Goal: Communication & Community: Answer question/provide support

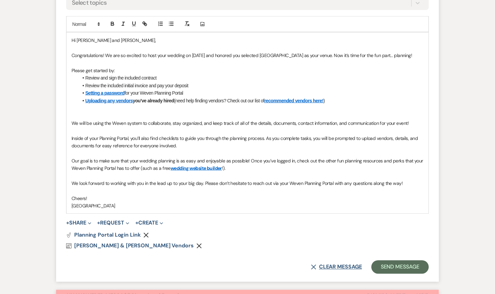
click at [338, 270] on button "X Clear message" at bounding box center [336, 267] width 51 height 5
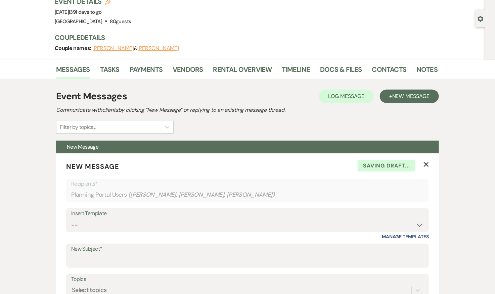
scroll to position [45, 0]
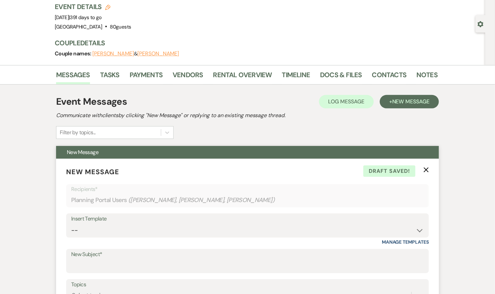
click at [427, 169] on icon "X" at bounding box center [425, 169] width 5 height 5
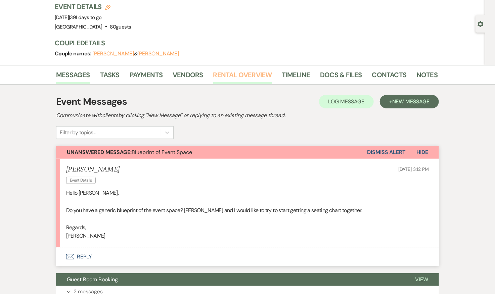
click at [230, 77] on link "Rental Overview" at bounding box center [242, 77] width 59 height 15
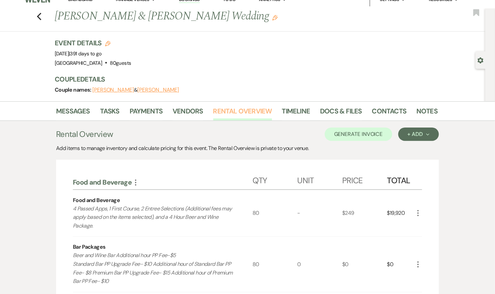
scroll to position [14, 0]
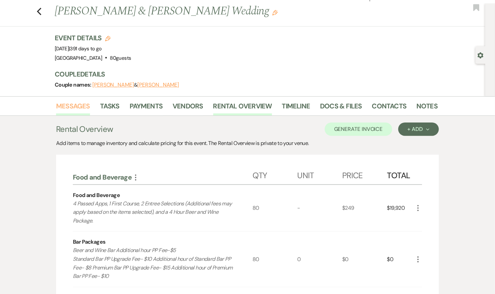
click at [68, 105] on link "Messages" at bounding box center [73, 108] width 34 height 15
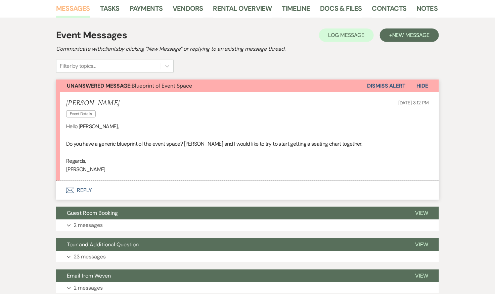
scroll to position [113, 0]
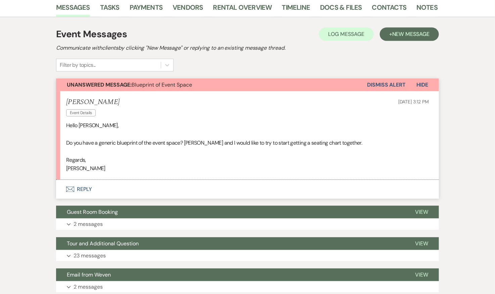
click at [87, 187] on button "Envelope Reply" at bounding box center [247, 189] width 383 height 19
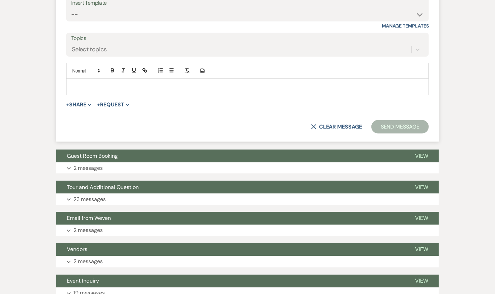
scroll to position [351, 0]
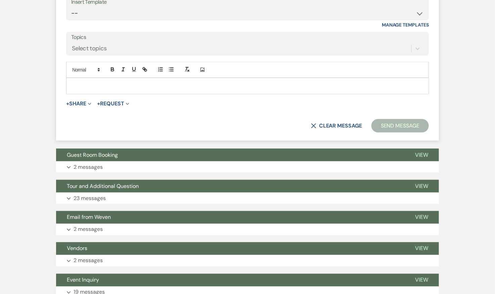
click at [134, 83] on p at bounding box center [248, 85] width 352 height 7
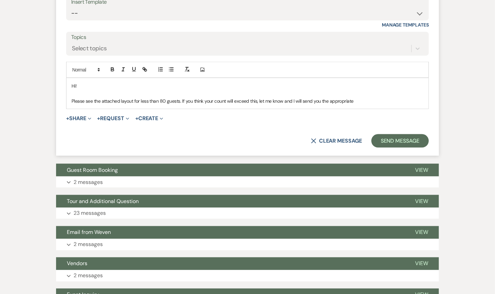
drag, startPoint x: 321, startPoint y: 100, endPoint x: 383, endPoint y: 101, distance: 61.8
click at [383, 101] on p "Please see the attached layout for less than 80 guests. If you think your count…" at bounding box center [248, 100] width 352 height 7
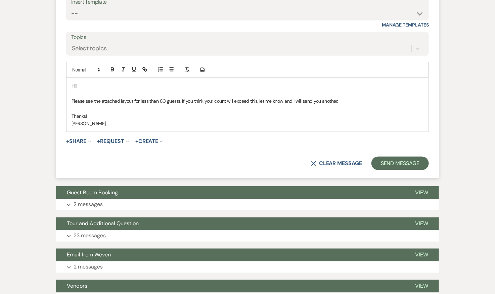
click at [78, 145] on form "Reply X Saving draft... Recipients* Planning Portal Users ( [PERSON_NAME], [PER…" at bounding box center [247, 60] width 383 height 236
click at [78, 139] on button "+ Share Expand" at bounding box center [78, 141] width 25 height 5
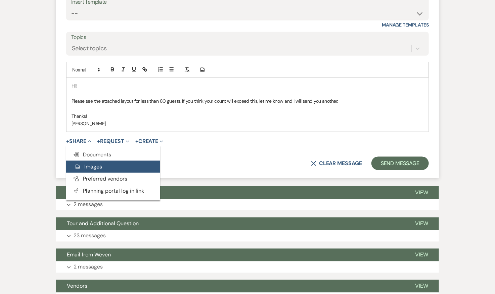
click at [103, 161] on button "Add Photo Images" at bounding box center [113, 167] width 94 height 12
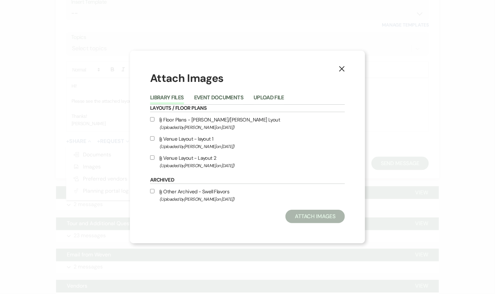
click at [264, 92] on div "Library Files Event Documents Upload File" at bounding box center [247, 98] width 195 height 14
click at [264, 97] on button "Upload File" at bounding box center [269, 99] width 31 height 9
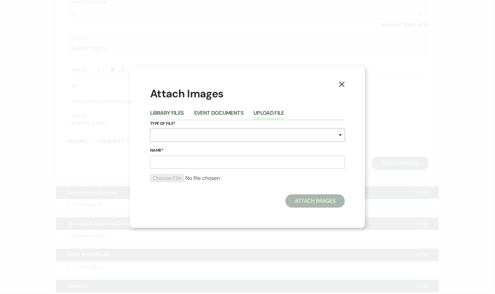
click at [204, 132] on select "Special Event Insurance Vendor Certificate of Insurance Contracts / Rental Agre…" at bounding box center [247, 135] width 195 height 13
select select "24"
click at [150, 129] on select "Special Event Insurance Vendor Certificate of Insurance Contracts / Rental Agre…" at bounding box center [247, 135] width 195 height 13
click at [208, 164] on input "Name*" at bounding box center [247, 162] width 195 height 13
click at [175, 166] on input "Name*" at bounding box center [247, 162] width 195 height 13
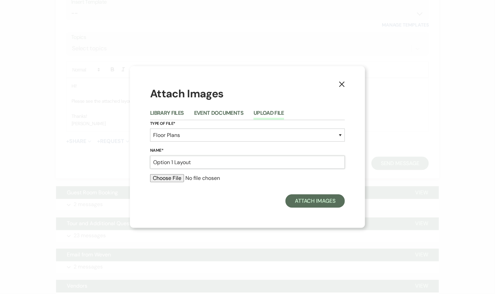
drag, startPoint x: 174, startPoint y: 162, endPoint x: 138, endPoint y: 162, distance: 35.6
click at [138, 162] on div "X Attach Images Library Files Event Documents Upload File Type of File* Special…" at bounding box center [247, 147] width 235 height 162
type input "[DATE] Layout"
click at [173, 180] on input "file" at bounding box center [247, 178] width 195 height 8
type input "C:\fakepath\Screenshot [DATE] 8.54.57 PM.png"
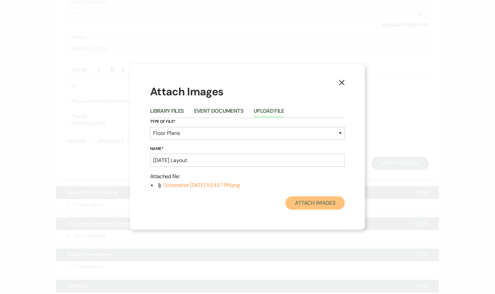
click at [313, 205] on button "Attach Images" at bounding box center [314, 202] width 59 height 13
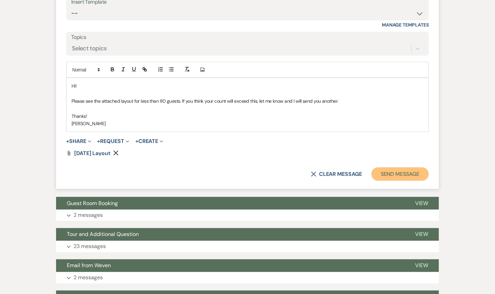
click at [397, 170] on button "Send Message" at bounding box center [399, 174] width 57 height 13
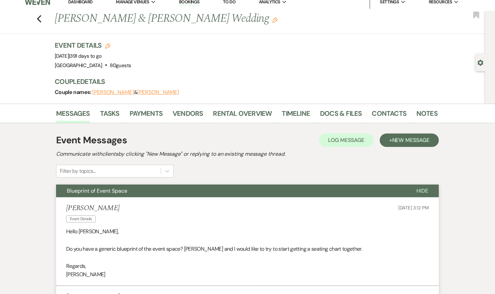
scroll to position [0, 0]
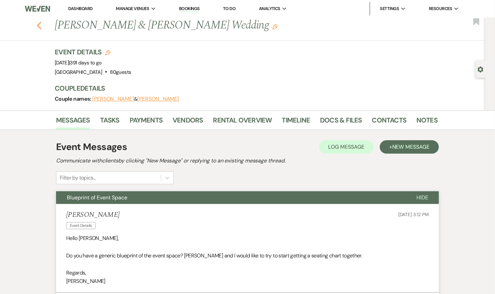
click at [40, 25] on icon "Previous" at bounding box center [39, 25] width 5 height 8
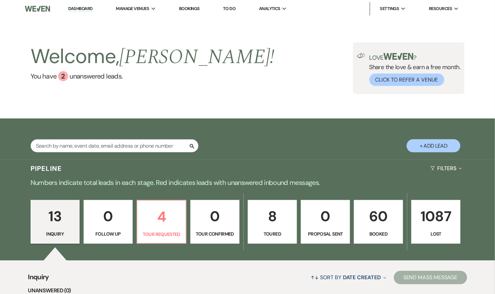
click at [383, 233] on p "Booked" at bounding box center [378, 233] width 40 height 7
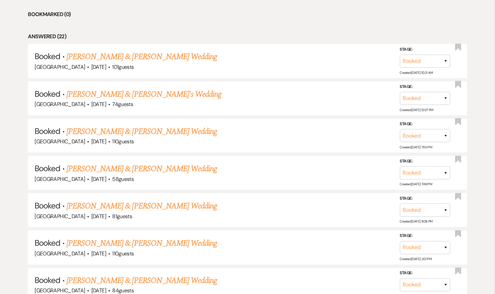
scroll to position [310, 0]
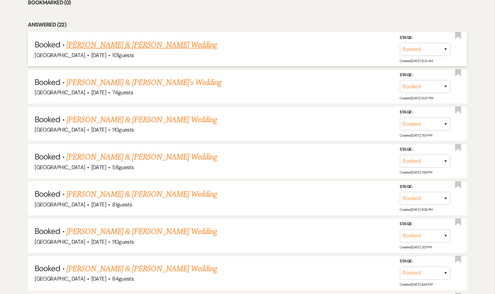
click at [133, 46] on link "[PERSON_NAME] & [PERSON_NAME] Wedding" at bounding box center [141, 45] width 150 height 12
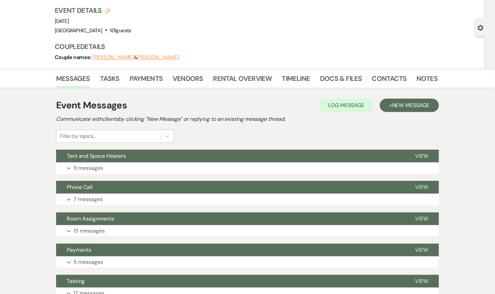
scroll to position [42, 0]
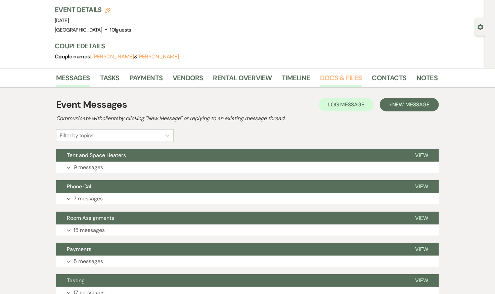
click at [333, 78] on link "Docs & Files" at bounding box center [341, 80] width 42 height 15
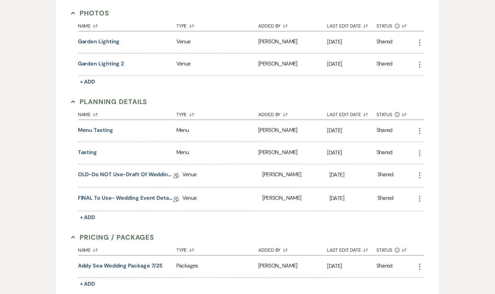
scroll to position [597, 0]
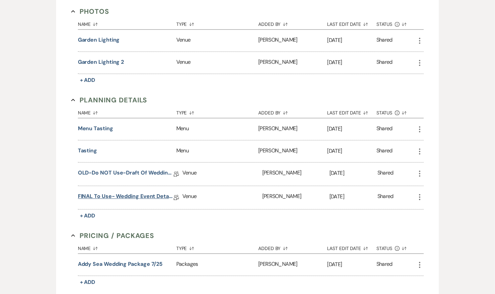
click at [134, 192] on link "FINAL to use- Wedding Event Details" at bounding box center [126, 197] width 96 height 10
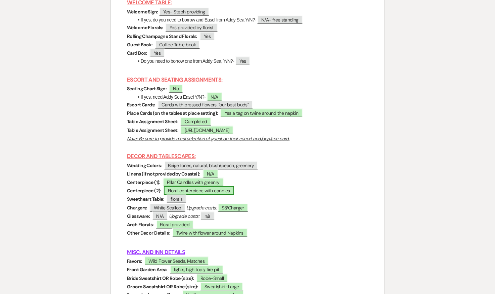
scroll to position [2440, 0]
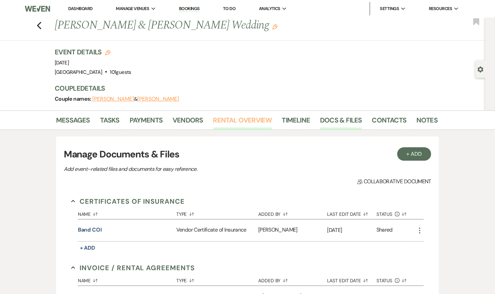
click at [230, 119] on link "Rental Overview" at bounding box center [242, 122] width 59 height 15
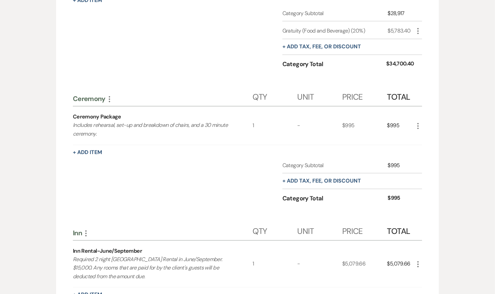
scroll to position [534, 0]
